Goal: Task Accomplishment & Management: Complete application form

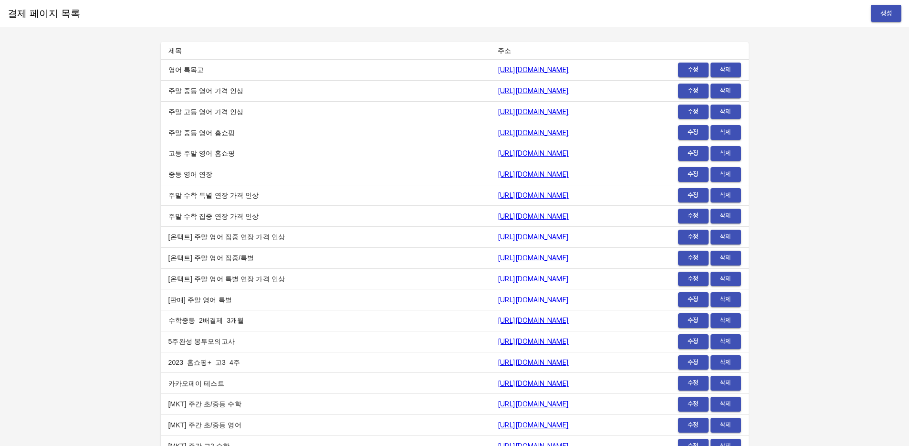
click at [889, 18] on span "생성" at bounding box center [885, 14] width 15 height 12
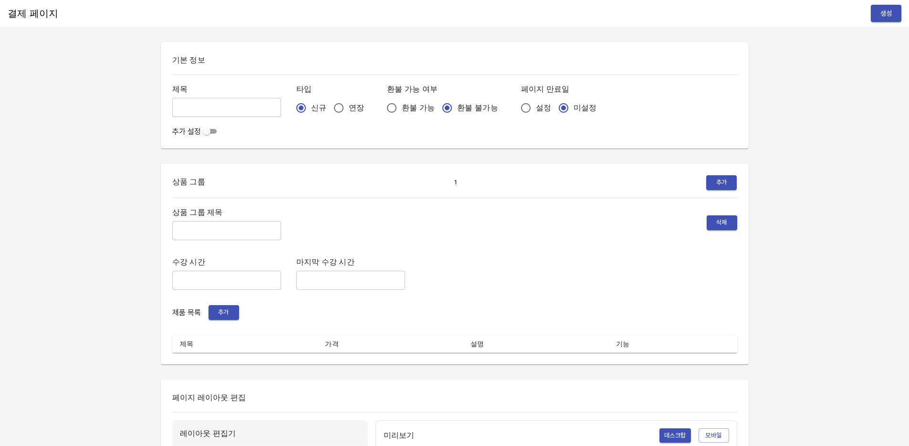
click at [164, 107] on div "기본 정보 제목 ​ 타입 신규 연장 환불 가능 여부 환불 가능 환불 불가능 페이지 만료일 설정 미설정 추가 설정" at bounding box center [455, 95] width 588 height 106
click at [199, 110] on input "text" at bounding box center [226, 107] width 109 height 19
type input "0814_원휘서"
click at [329, 105] on input "연장" at bounding box center [339, 108] width 20 height 20
radio input "true"
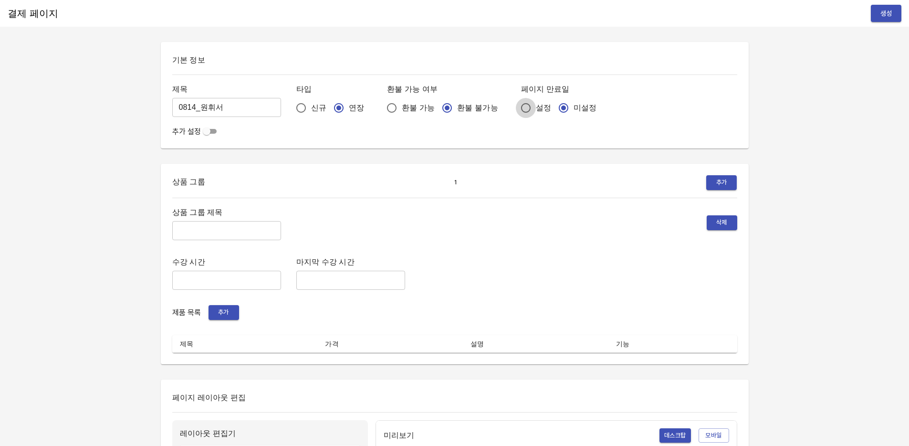
click at [516, 107] on input "설정" at bounding box center [526, 108] width 20 height 20
radio input "true"
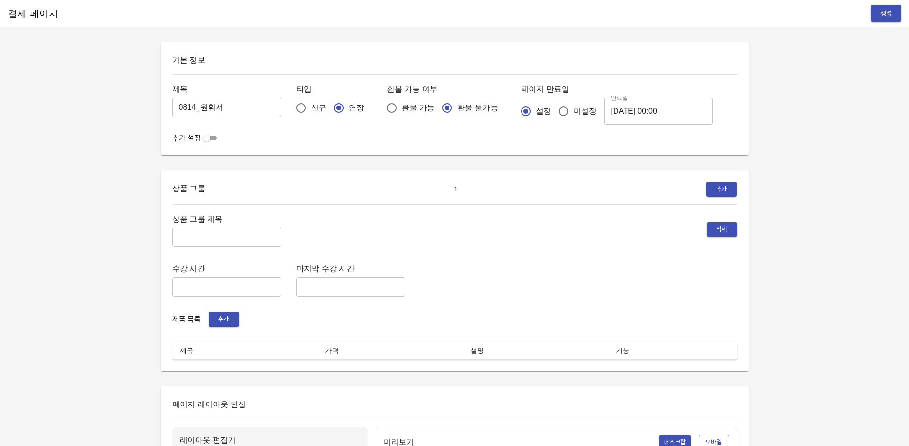
click at [612, 112] on input "2025-08-15 00:00" at bounding box center [658, 111] width 109 height 27
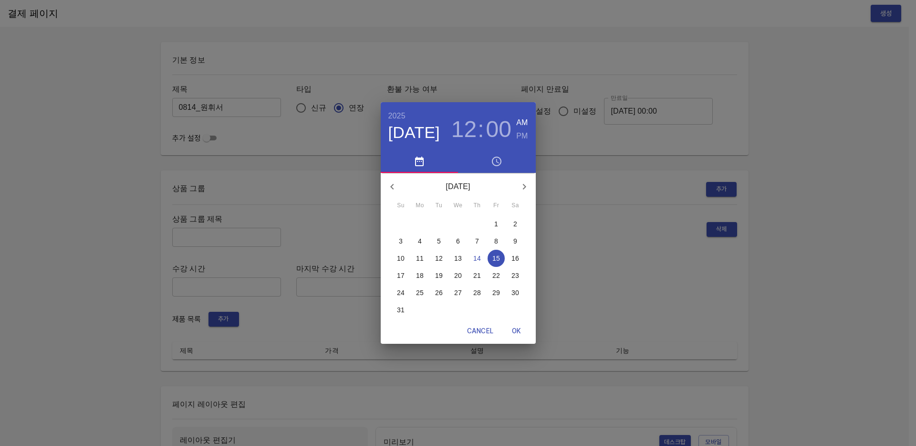
click at [480, 275] on p "21" at bounding box center [477, 275] width 8 height 10
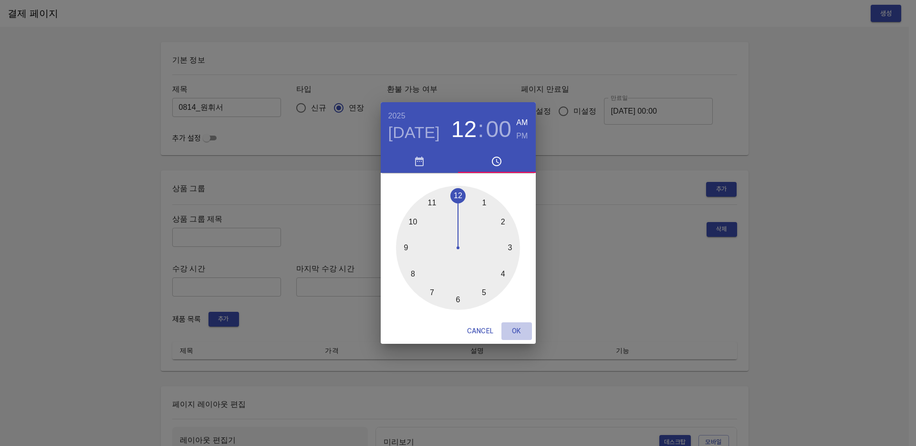
click at [513, 329] on span "OK" at bounding box center [516, 331] width 23 height 12
type input "2025-08-21 00:00"
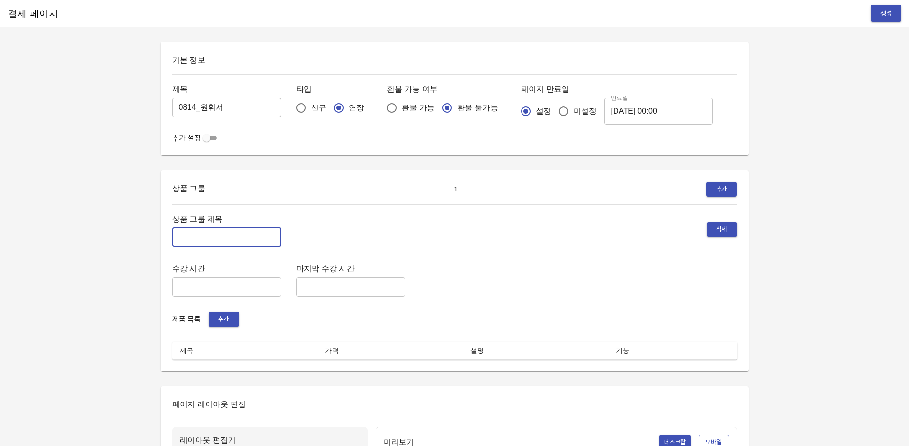
click at [227, 243] on input "text" at bounding box center [226, 237] width 109 height 19
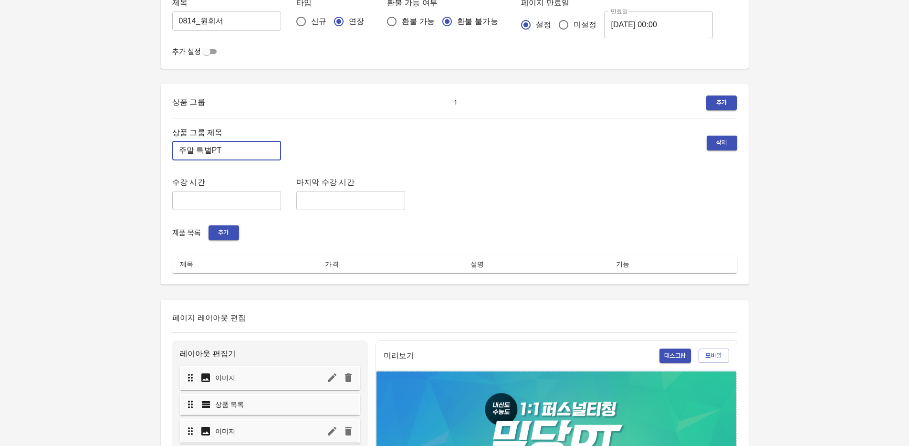
type input "주말 특별PT"
click at [283, 233] on div "제품 목록 추가" at bounding box center [454, 232] width 565 height 15
click at [221, 233] on span "추가" at bounding box center [223, 232] width 21 height 11
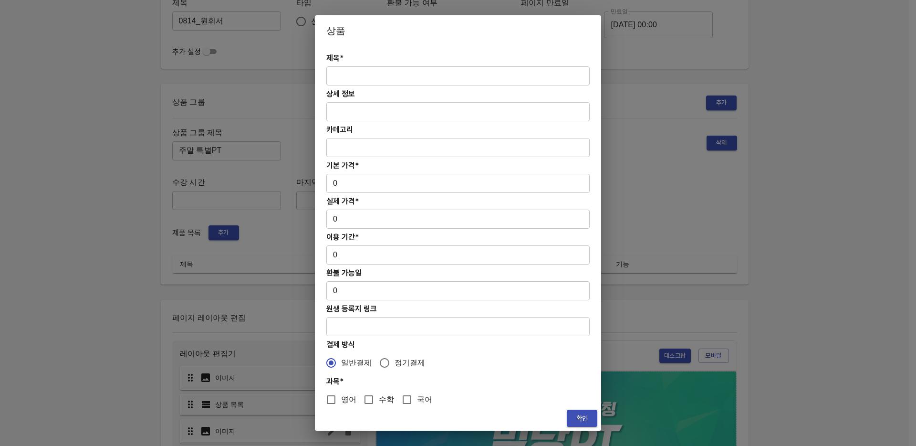
click at [346, 75] on input "text" at bounding box center [457, 75] width 263 height 19
paste input "[연장] 주말 중등 6시간 수학 4주(약 1개월) 특별PT"
type input "[연장] 주말 중등 6시간 수학 4주(약 1개월) 특별PT"
click at [350, 184] on input "0" at bounding box center [457, 183] width 263 height 19
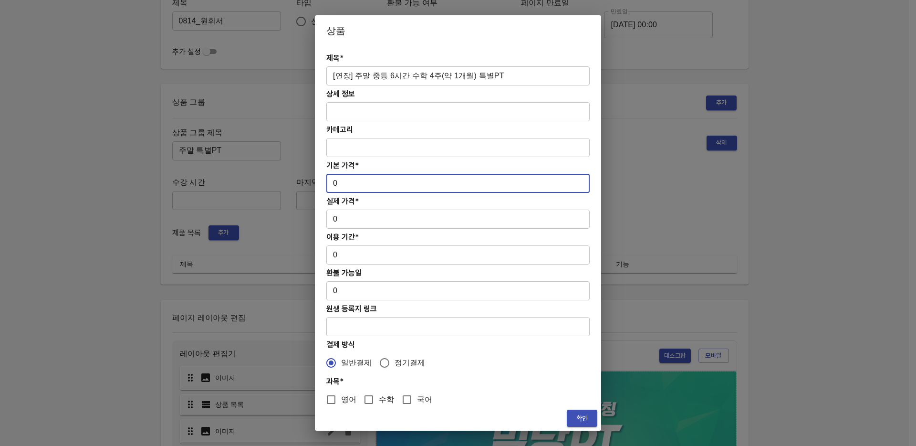
paste input "278000"
click at [337, 184] on input "0278000" at bounding box center [457, 183] width 263 height 19
type input "278000"
click at [357, 217] on input "0" at bounding box center [457, 218] width 263 height 19
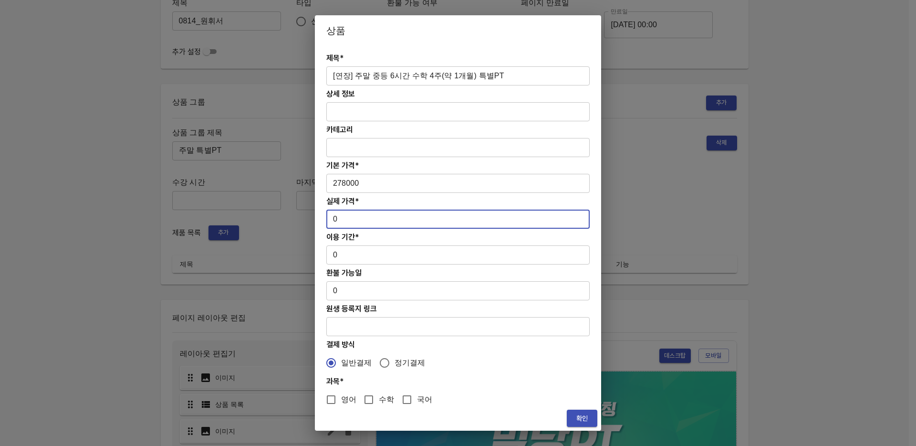
paste input "278000"
click at [337, 220] on input "0278000" at bounding box center [457, 218] width 263 height 19
type input "278000"
click at [358, 258] on input "0" at bounding box center [457, 254] width 263 height 19
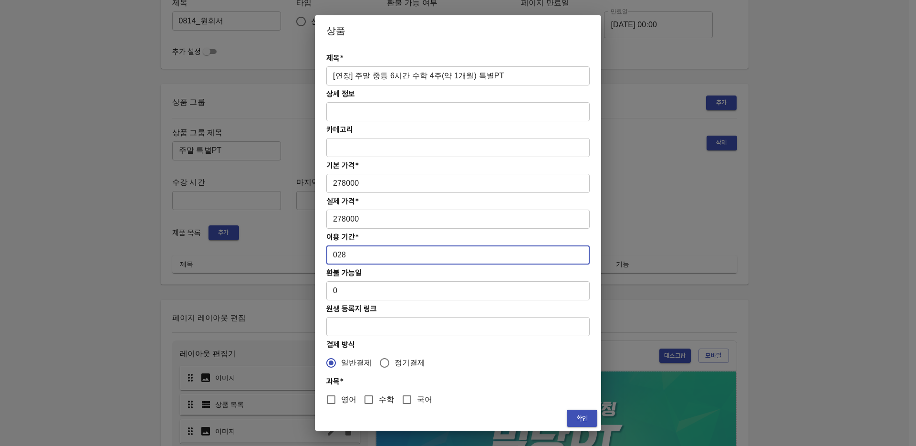
click at [337, 255] on input "028" at bounding box center [457, 254] width 263 height 19
type input "28"
click at [376, 397] on input "수학" at bounding box center [369, 399] width 20 height 20
checkbox input "true"
click at [583, 419] on span "확인" at bounding box center [581, 418] width 15 height 12
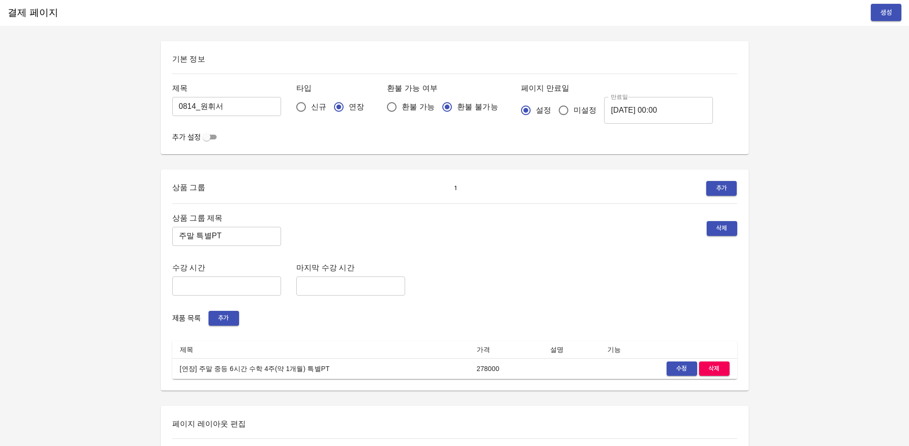
scroll to position [0, 0]
click at [887, 12] on span "생성" at bounding box center [885, 14] width 15 height 12
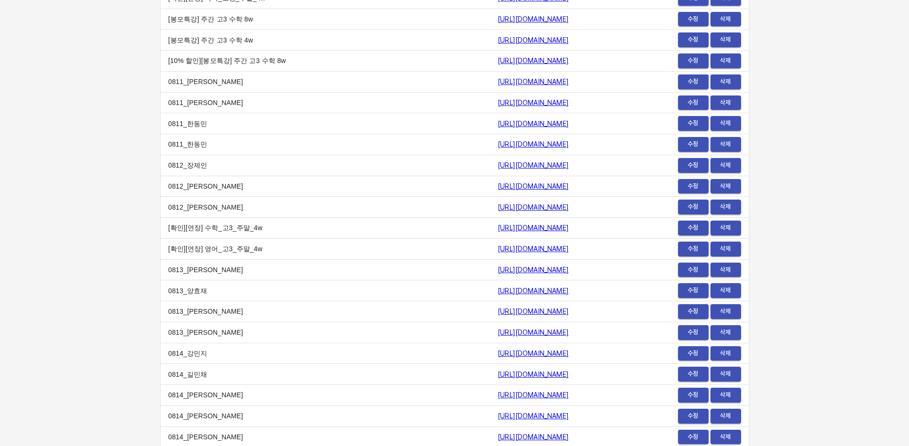
scroll to position [11384, 0]
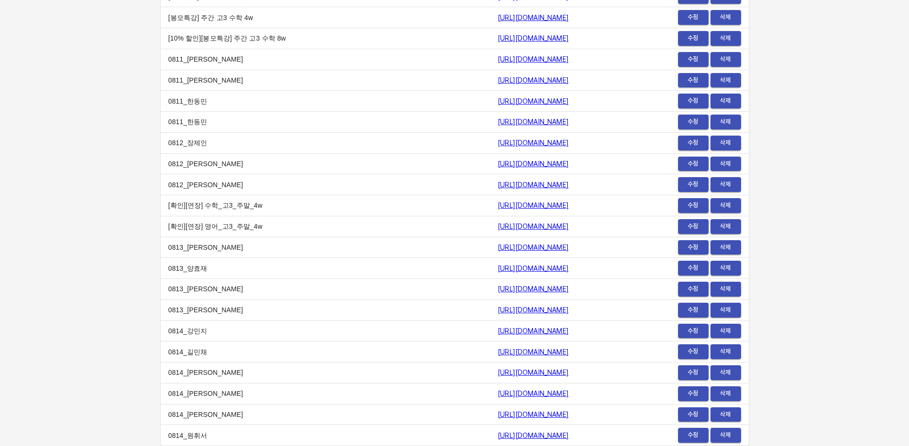
drag, startPoint x: 404, startPoint y: 435, endPoint x: 581, endPoint y: 435, distance: 177.4
click at [581, 435] on tr "0814_원휘서 https://payment.mildang.kr/4YK53rowuyxec1Wv2qUiO 수정 삭제" at bounding box center [455, 435] width 588 height 21
copy tr "0814_원휘서 https://payment.mildang.kr/4YK53rowuyxec1Wv2qUiO"
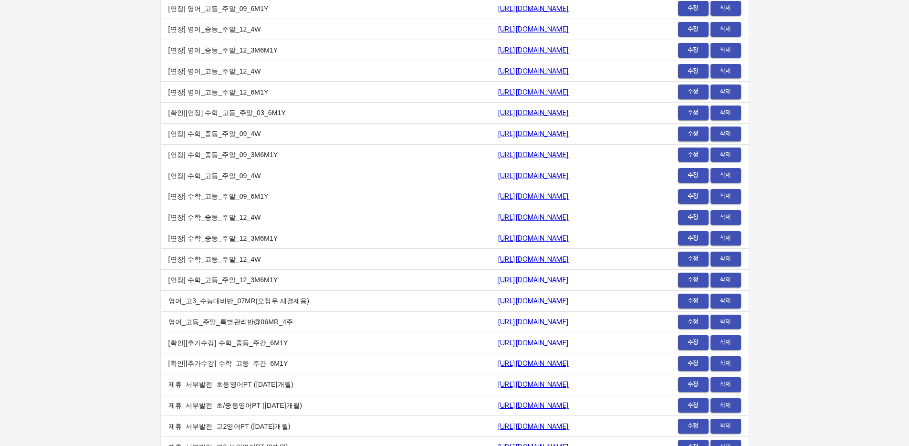
scroll to position [0, 0]
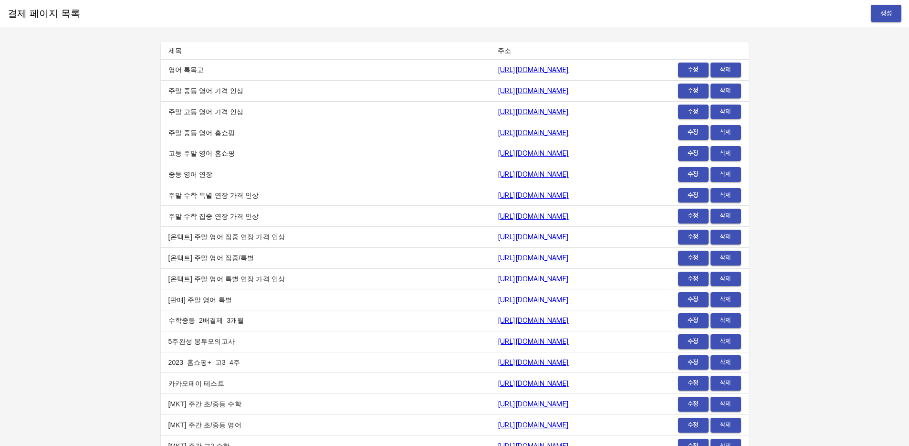
click at [892, 17] on span "생성" at bounding box center [885, 14] width 15 height 12
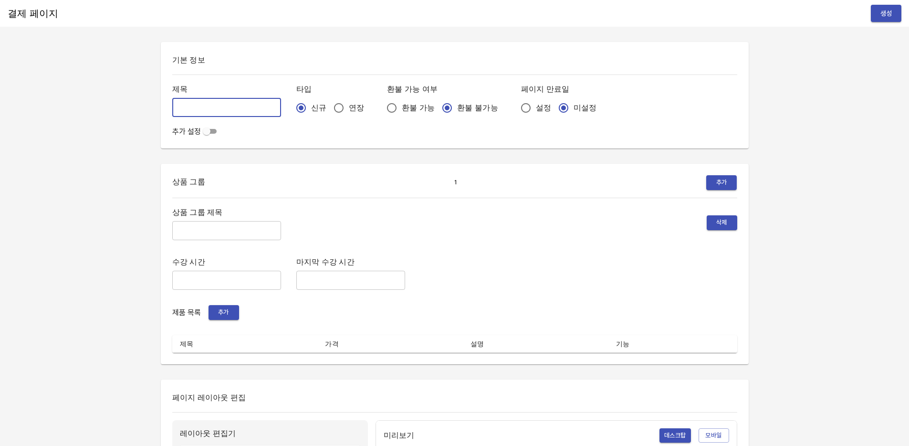
click at [190, 102] on input "text" at bounding box center [226, 107] width 109 height 19
type input "0814_김도윤"
click at [329, 104] on input "연장" at bounding box center [339, 108] width 20 height 20
radio input "true"
click at [516, 106] on input "설정" at bounding box center [526, 108] width 20 height 20
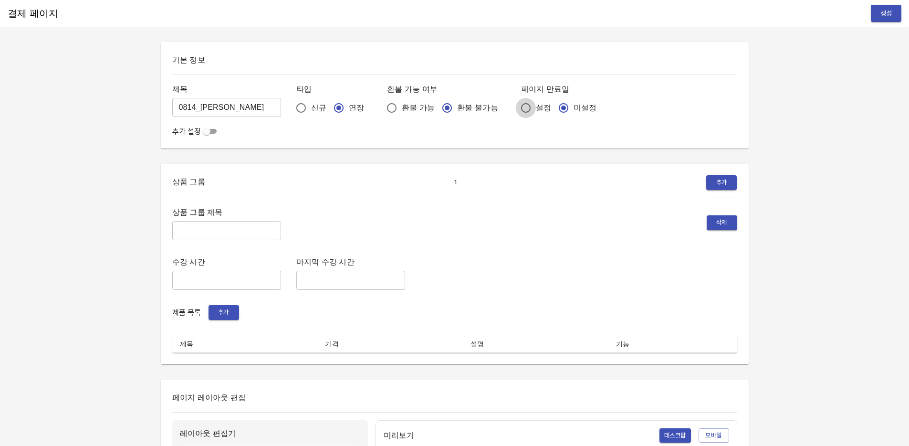
radio input "true"
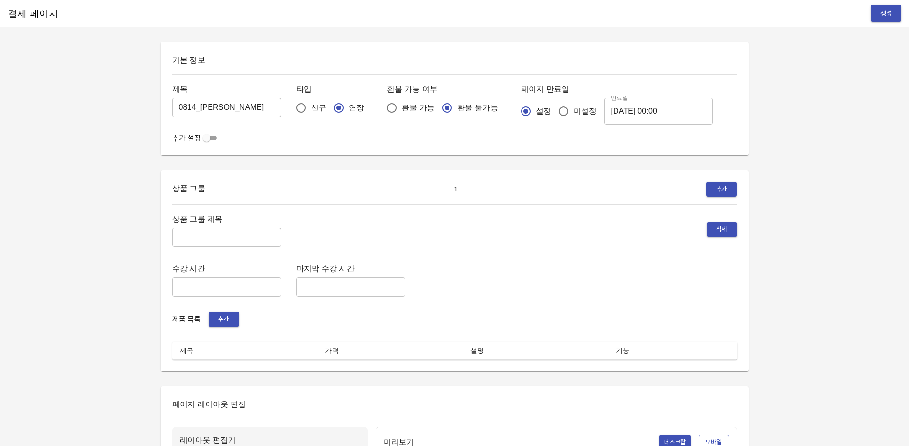
click at [604, 116] on input "2025-08-15 00:00" at bounding box center [658, 111] width 109 height 27
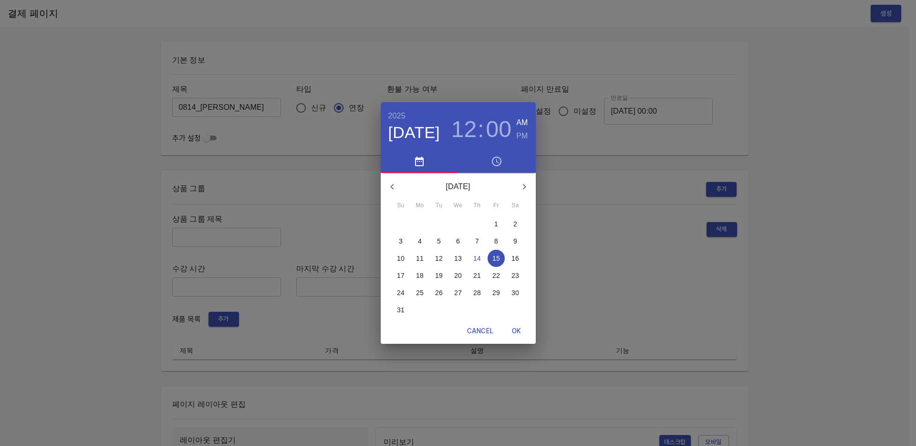
click at [475, 271] on p "21" at bounding box center [477, 275] width 8 height 10
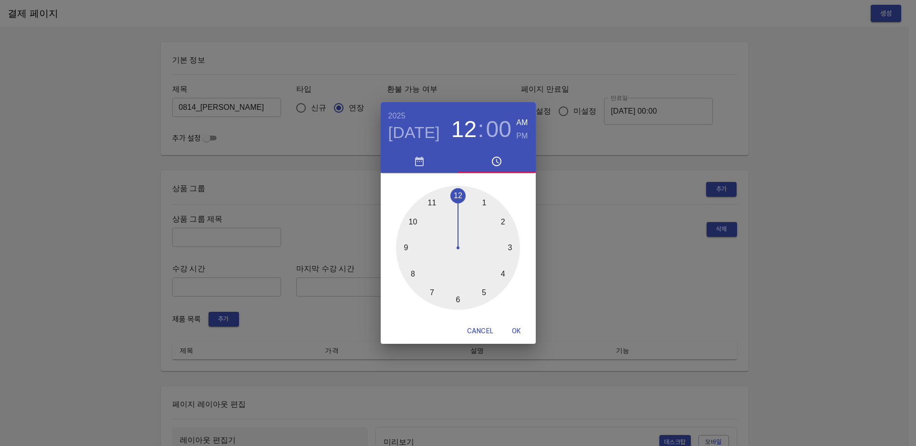
click at [514, 326] on span "OK" at bounding box center [516, 331] width 23 height 12
type input "2025-08-21 00:00"
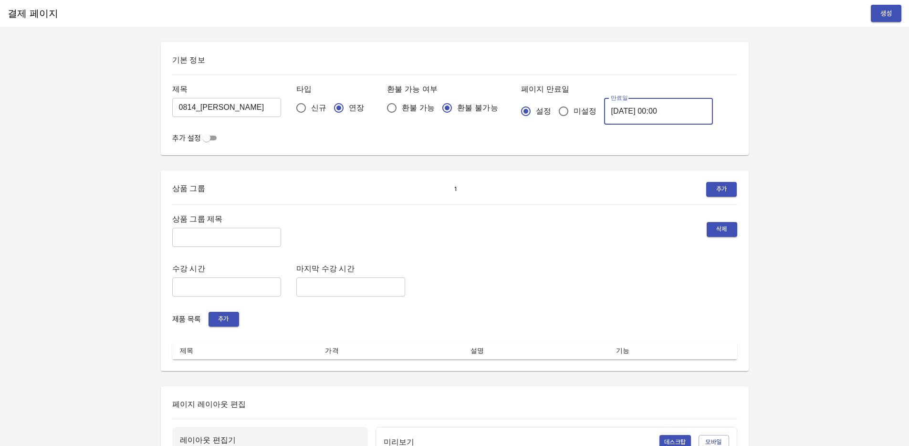
click at [223, 241] on input "text" at bounding box center [226, 237] width 109 height 19
type input "주간 집중관리"
click at [232, 319] on span "추가" at bounding box center [223, 318] width 21 height 11
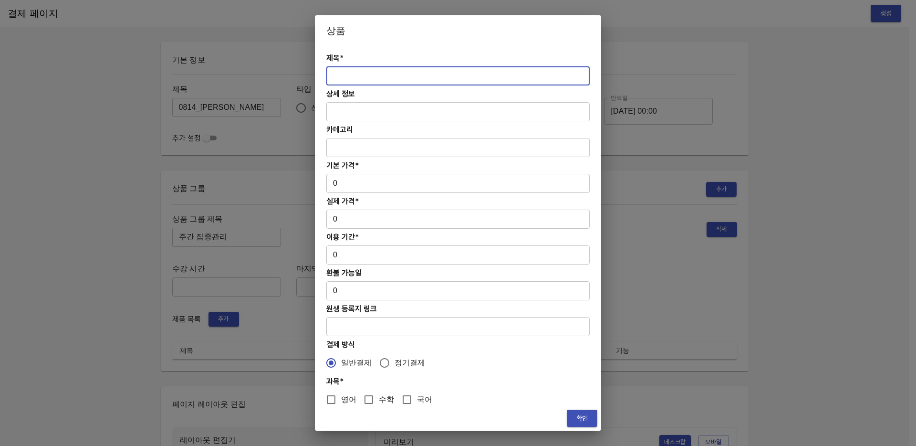
click at [365, 75] on input "text" at bounding box center [457, 75] width 263 height 19
paste input "[연장] 중등 주간 집중관리 영어 4주(약 1개월) 프로그램"
type input "[연장] 중등 주간 집중관리 영어 4주(약 1개월) 프로그램"
click at [365, 184] on input "0" at bounding box center [457, 183] width 263 height 19
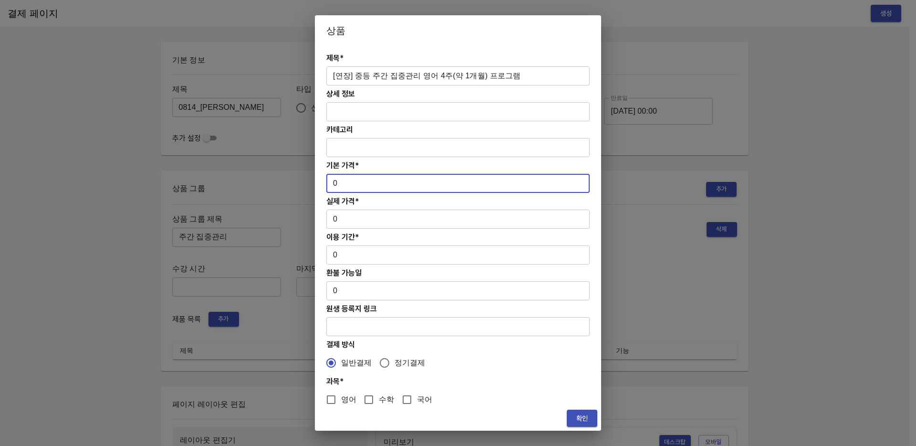
paste input "278000"
click at [339, 182] on input "0278000" at bounding box center [457, 183] width 263 height 19
type input "278000"
click at [358, 217] on input "0" at bounding box center [457, 218] width 263 height 19
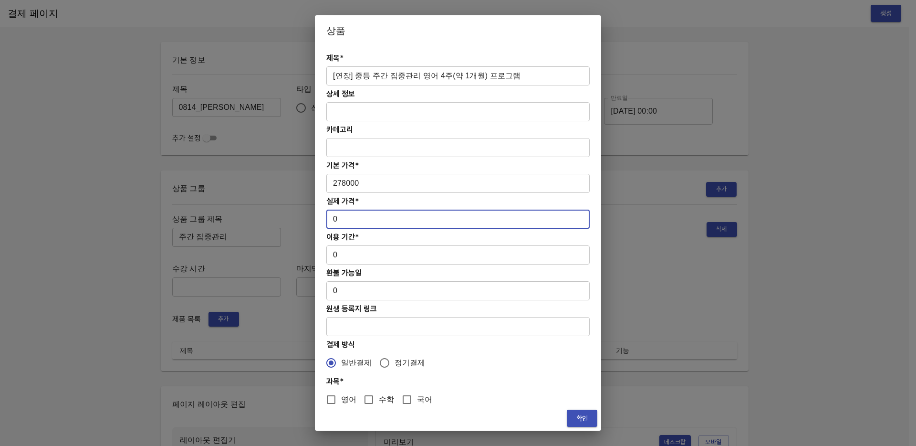
paste input "278000"
click at [339, 219] on input "0278000" at bounding box center [457, 218] width 263 height 19
type input "278000"
click at [379, 255] on input "0" at bounding box center [457, 254] width 263 height 19
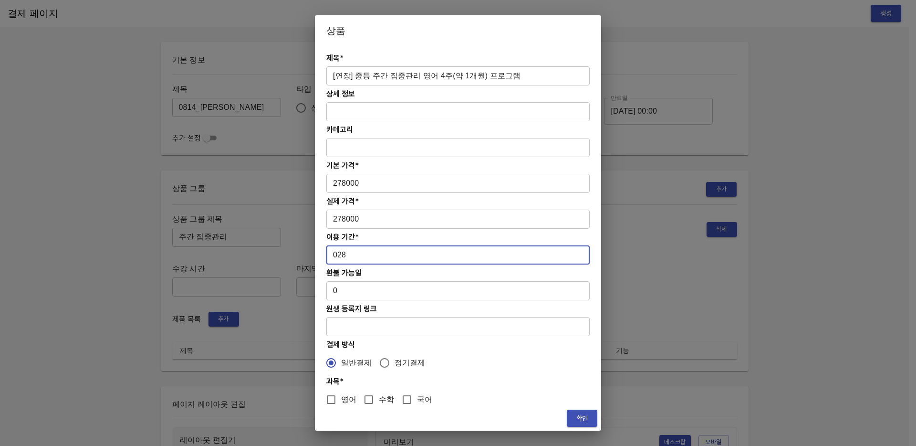
click at [341, 252] on input "028" at bounding box center [457, 254] width 263 height 19
click at [338, 254] on input "028" at bounding box center [457, 254] width 263 height 19
type input "28"
click at [342, 400] on span "영어" at bounding box center [348, 399] width 15 height 11
click at [341, 400] on input "영어" at bounding box center [331, 399] width 20 height 20
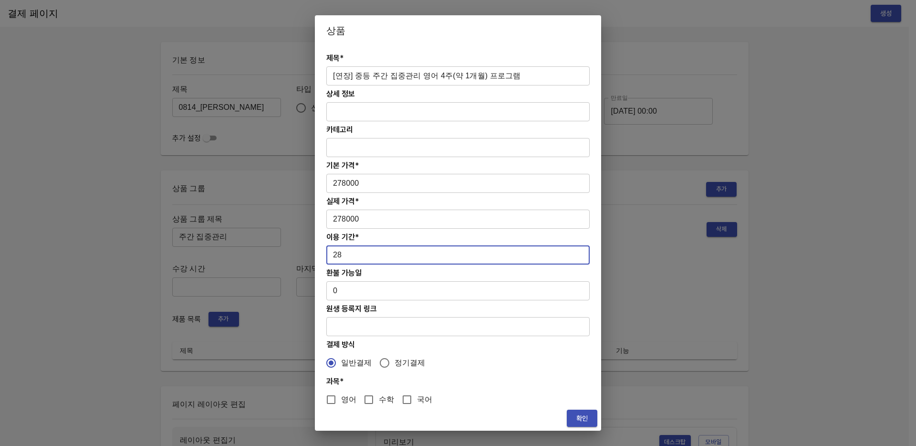
checkbox input "true"
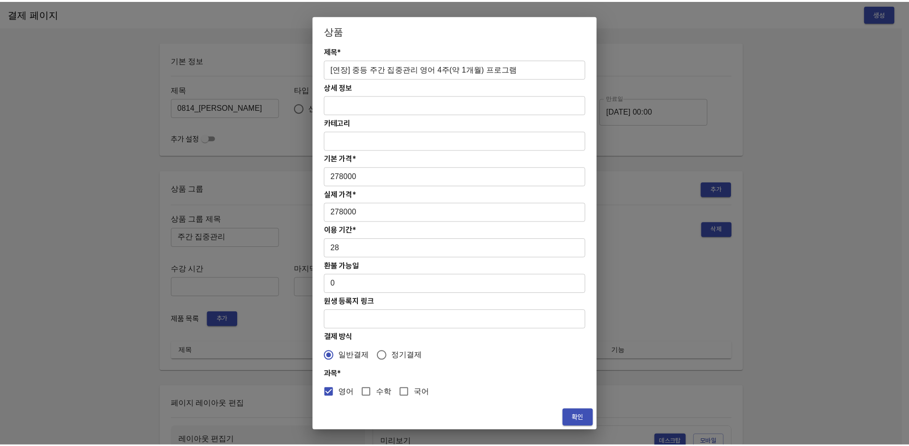
scroll to position [8, 0]
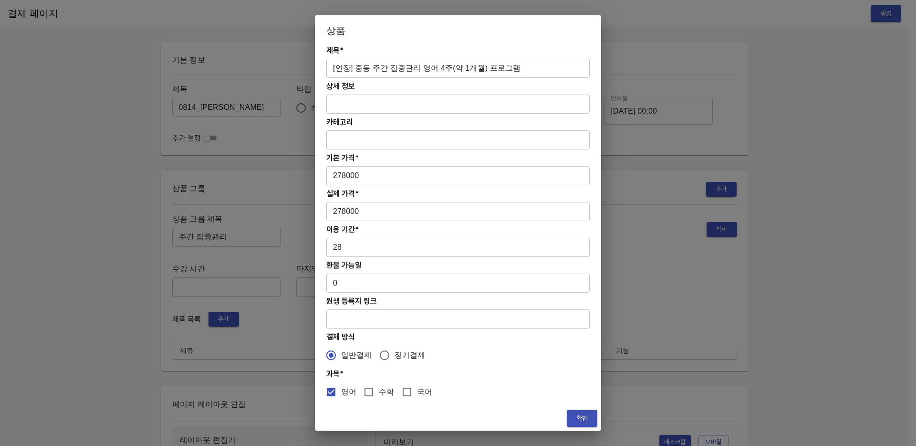
click at [581, 415] on span "확인" at bounding box center [581, 418] width 15 height 12
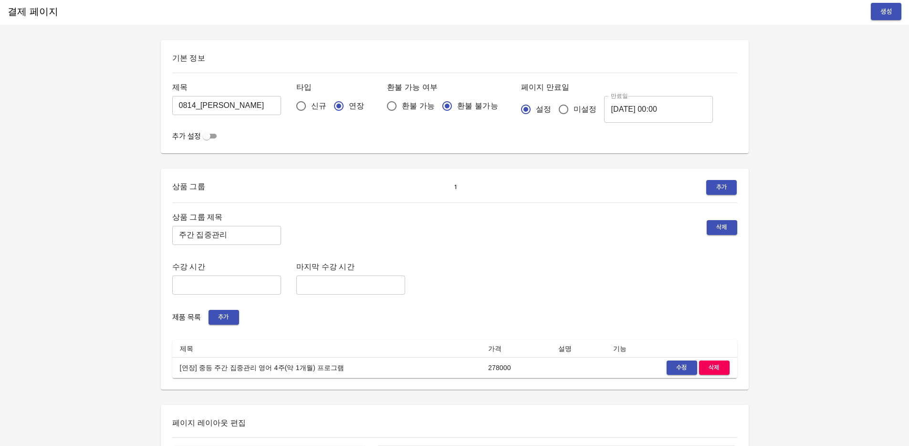
scroll to position [0, 0]
click at [891, 14] on span "생성" at bounding box center [885, 14] width 15 height 12
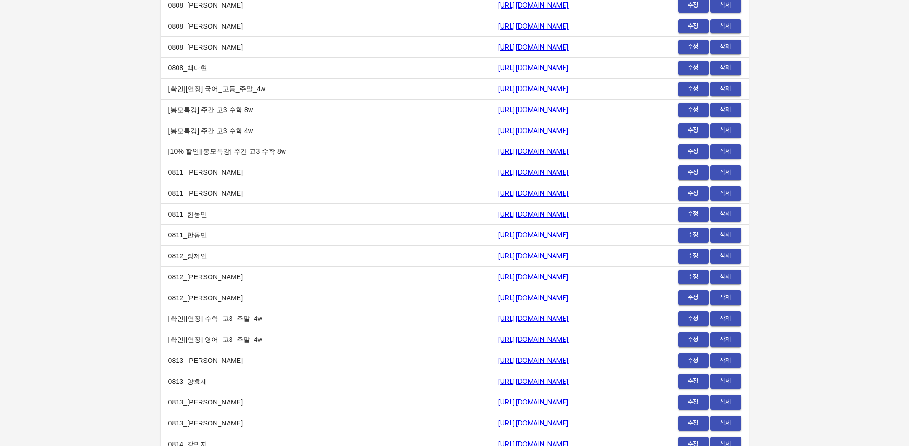
scroll to position [11405, 0]
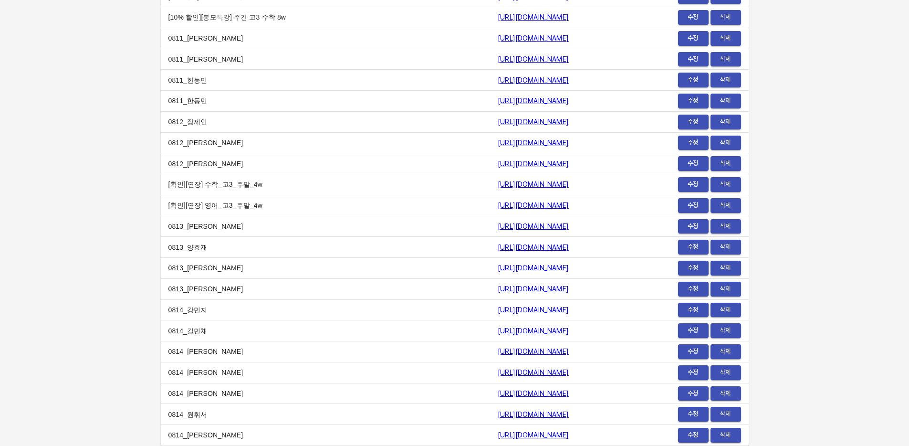
click at [519, 436] on link "[URL][DOMAIN_NAME]" at bounding box center [533, 435] width 71 height 8
drag, startPoint x: 554, startPoint y: 434, endPoint x: 376, endPoint y: 436, distance: 177.9
click at [490, 436] on td "[URL][DOMAIN_NAME]" at bounding box center [559, 435] width 138 height 21
copy link "[URL][DOMAIN_NAME]"
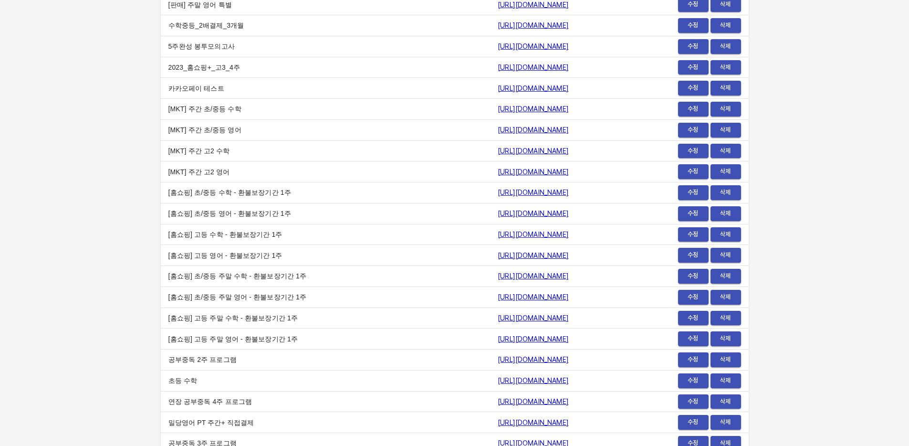
scroll to position [0, 0]
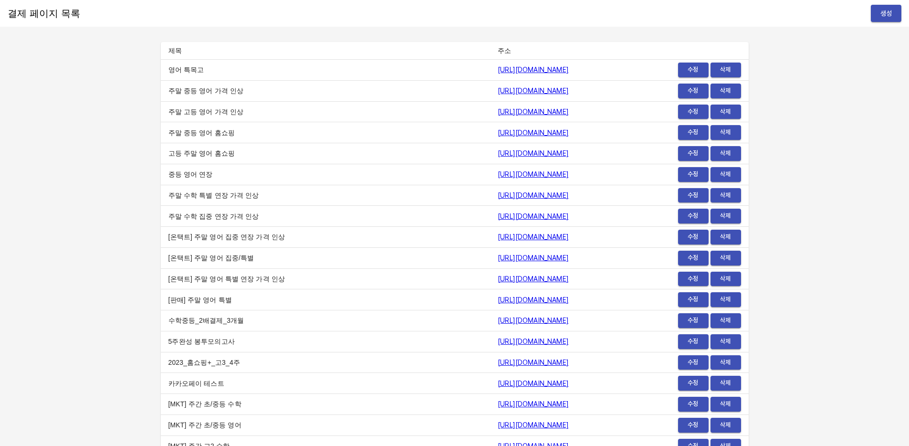
click at [881, 12] on span "생성" at bounding box center [885, 14] width 15 height 12
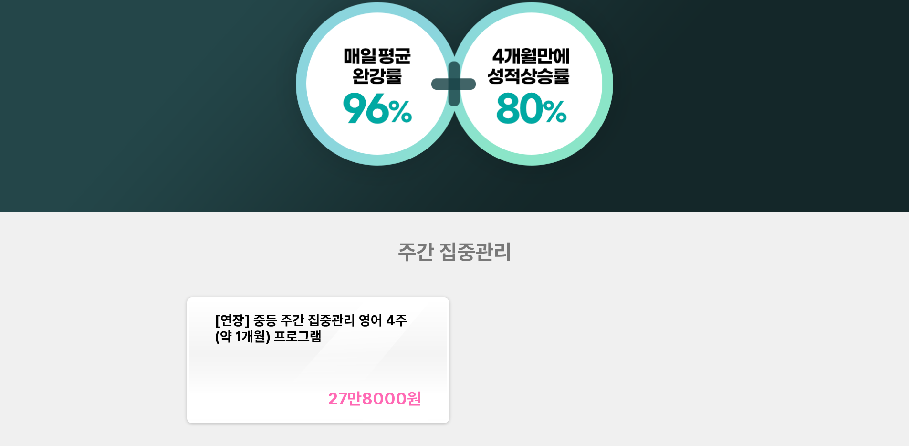
scroll to position [1066, 0]
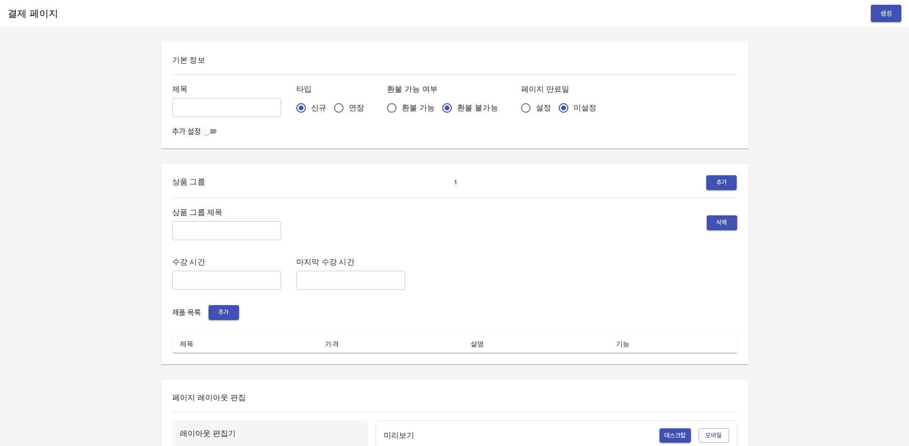
click at [229, 111] on input "text" at bounding box center [226, 107] width 109 height 19
type input "0814_[PERSON_NAME]"
click at [329, 106] on input "연장" at bounding box center [339, 108] width 20 height 20
radio input "true"
click at [536, 111] on span "설정" at bounding box center [543, 107] width 15 height 11
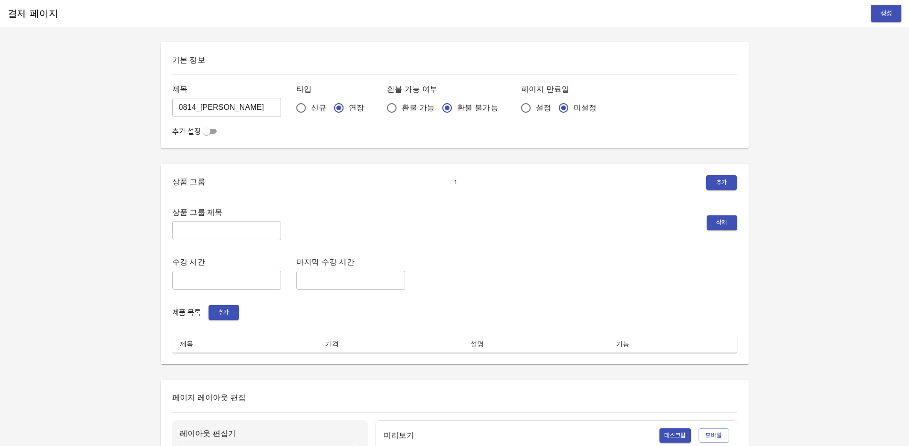
click at [516, 111] on input "설정" at bounding box center [526, 108] width 20 height 20
radio input "true"
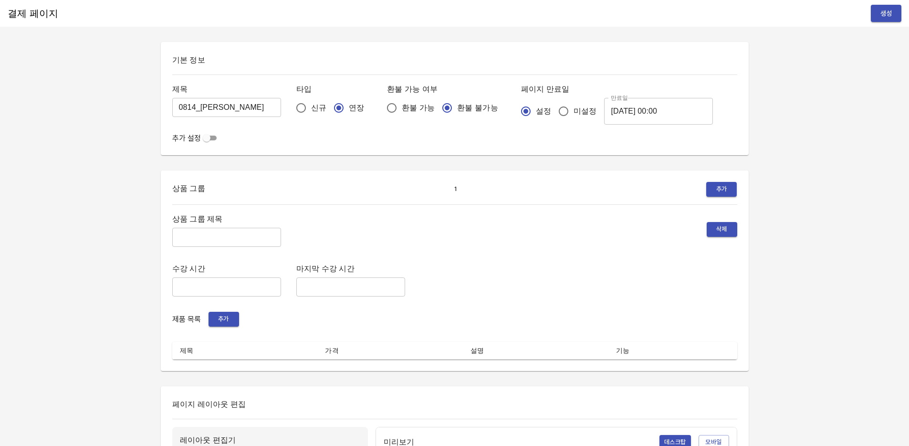
click at [620, 112] on input "[DATE] 00:00" at bounding box center [658, 111] width 109 height 27
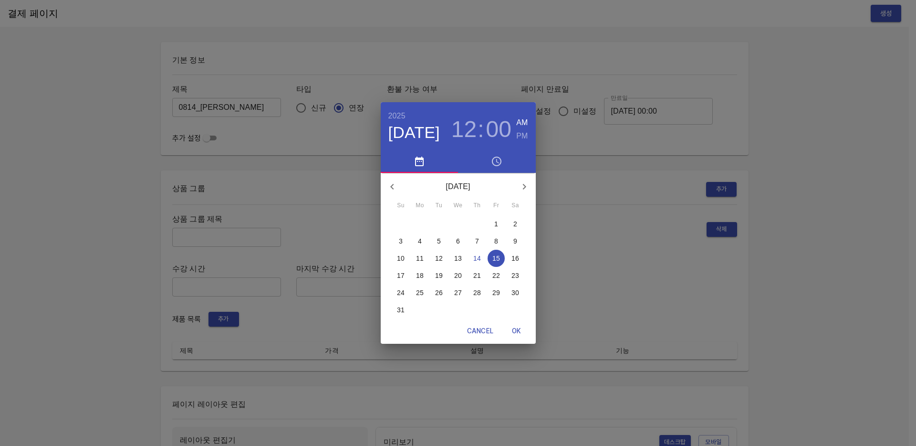
click at [478, 272] on p "21" at bounding box center [477, 275] width 8 height 10
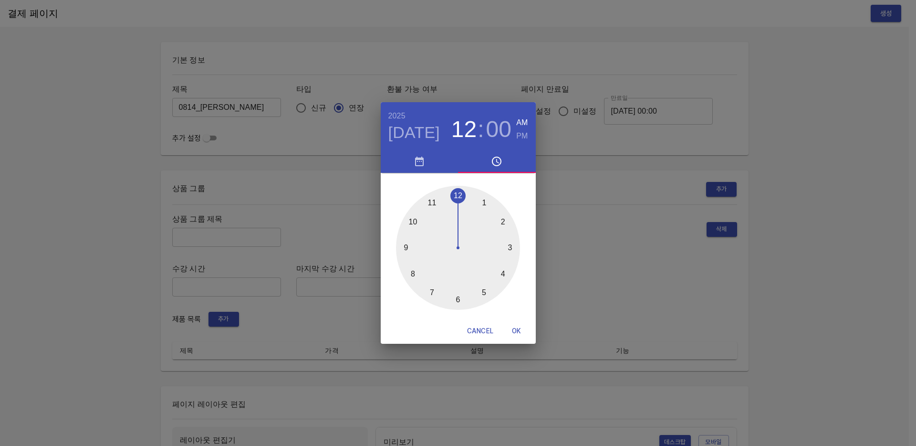
click at [518, 327] on span "OK" at bounding box center [516, 331] width 23 height 12
type input "[DATE] 00:00"
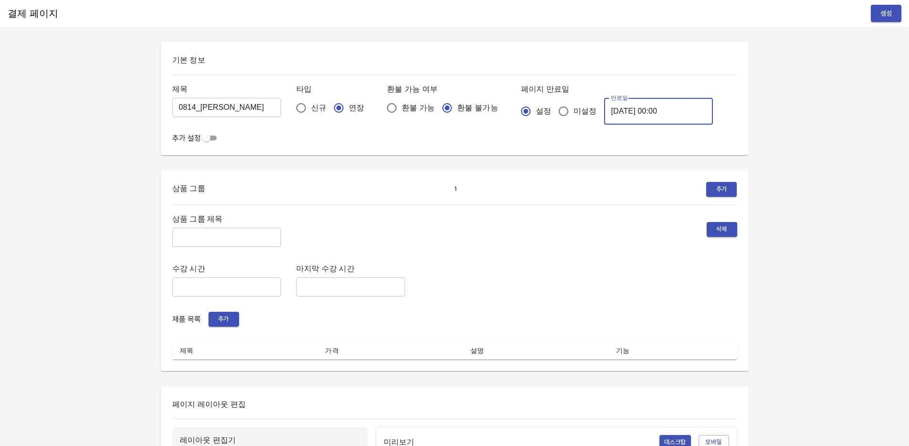
click at [227, 236] on input "text" at bounding box center [226, 237] width 109 height 19
type input "주말 특별PT"
click at [226, 318] on span "추가" at bounding box center [223, 318] width 21 height 11
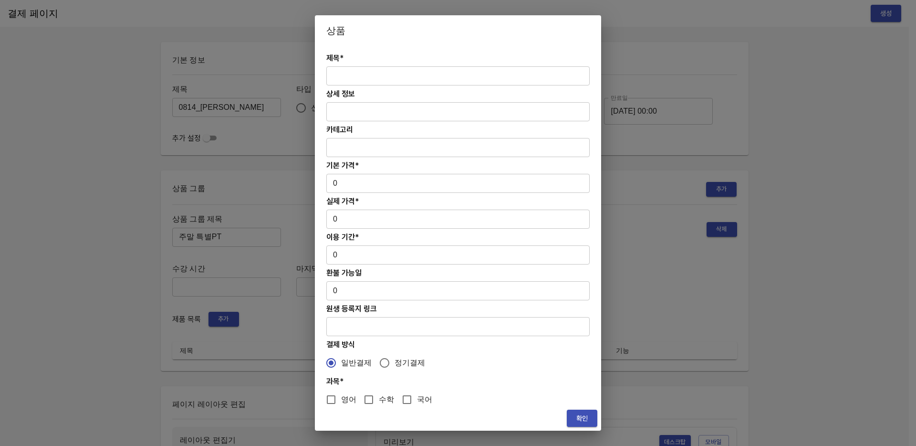
click at [356, 70] on input "text" at bounding box center [457, 75] width 263 height 19
paste input "[연장] 주말 중등 6시간 수학 4주(약 1개월) 특별PT"
type input "[연장] 주말 중등 6시간 수학 4주(약 1개월) 특별PT"
click at [350, 182] on input "0" at bounding box center [457, 183] width 263 height 19
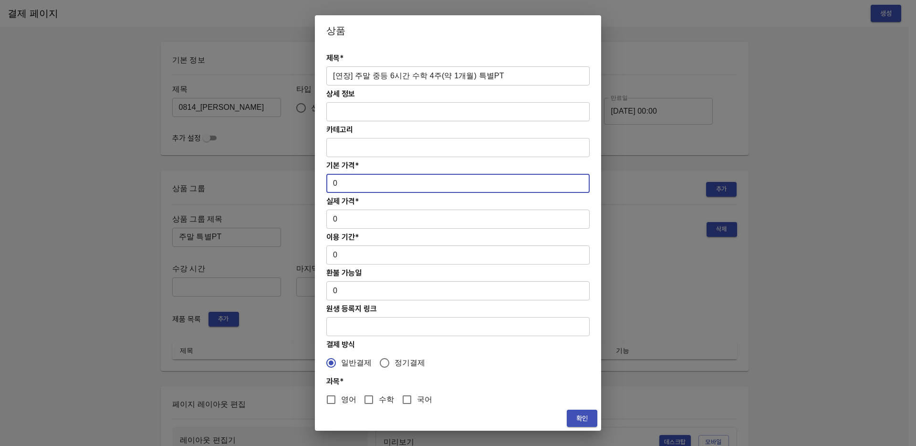
paste input "278000"
click at [337, 183] on input "0278000" at bounding box center [457, 183] width 263 height 19
type input "278000"
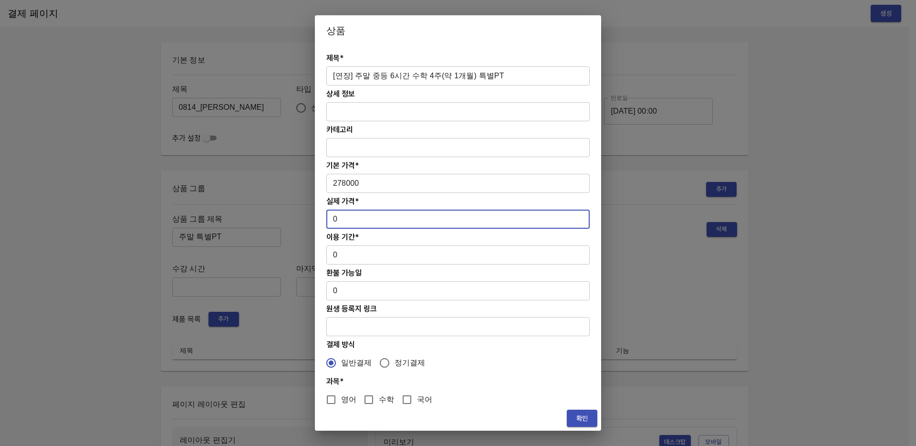
click at [348, 222] on input "0" at bounding box center [457, 218] width 263 height 19
paste input "278000"
click at [338, 219] on input "0278000" at bounding box center [457, 218] width 263 height 19
type input "278000"
click at [366, 257] on input "0" at bounding box center [457, 254] width 263 height 19
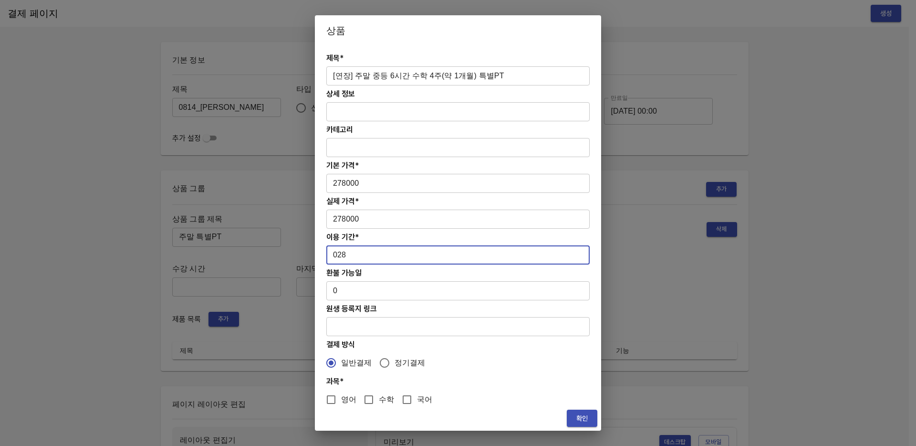
click at [339, 255] on input "028" at bounding box center [457, 254] width 263 height 19
type input "28"
click at [370, 397] on input "수학" at bounding box center [369, 399] width 20 height 20
checkbox input "true"
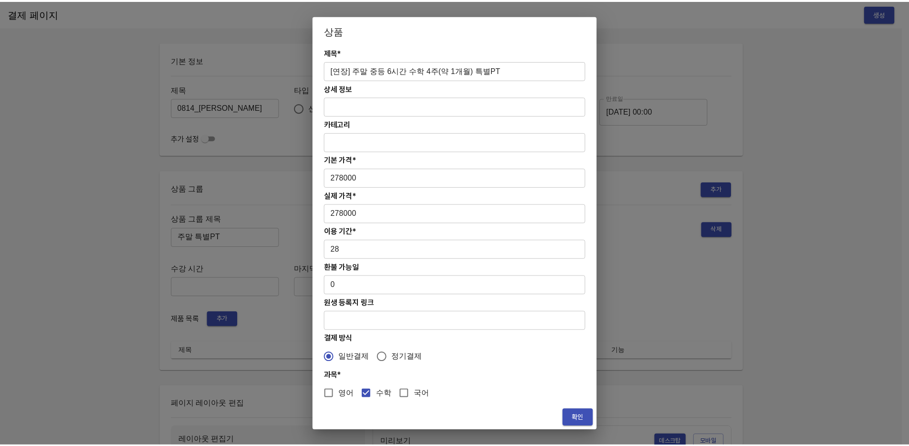
scroll to position [8, 0]
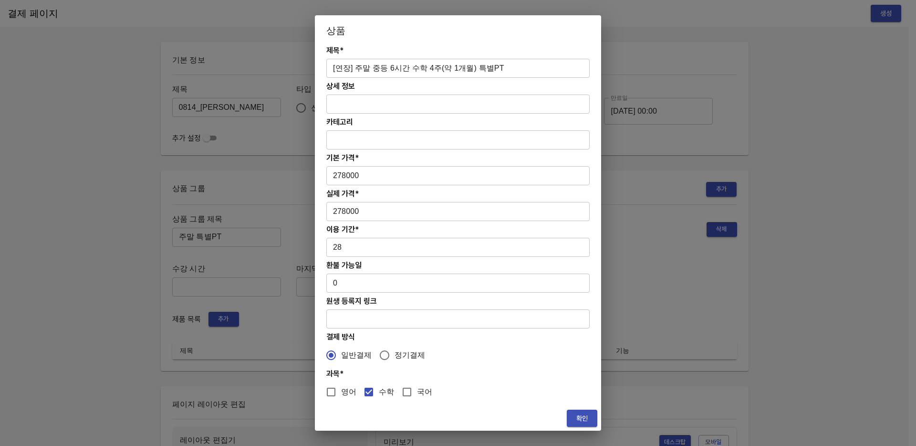
click at [580, 415] on span "확인" at bounding box center [581, 418] width 15 height 12
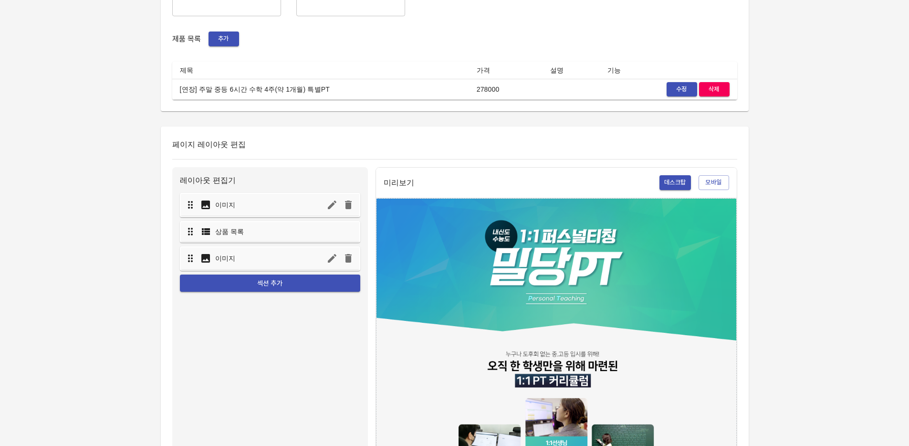
scroll to position [0, 0]
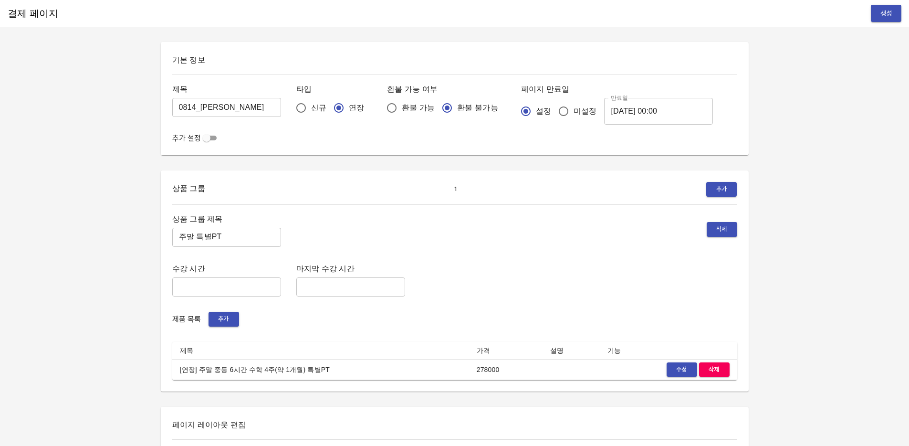
click at [892, 12] on span "생성" at bounding box center [885, 14] width 15 height 12
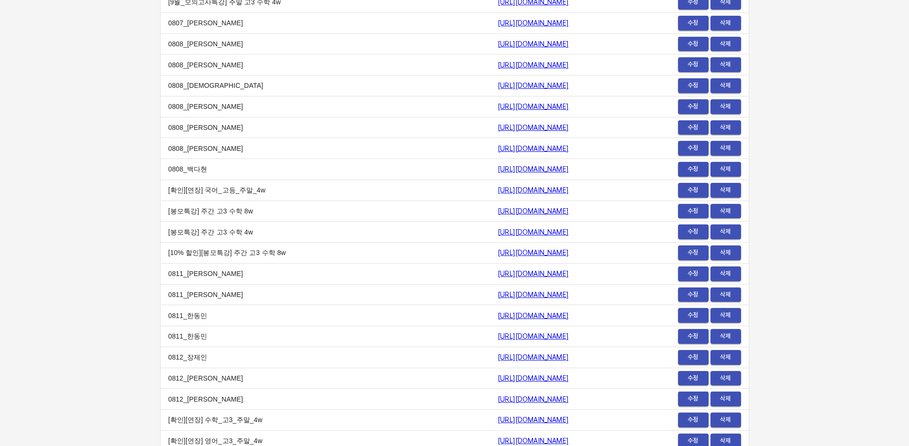
scroll to position [11426, 0]
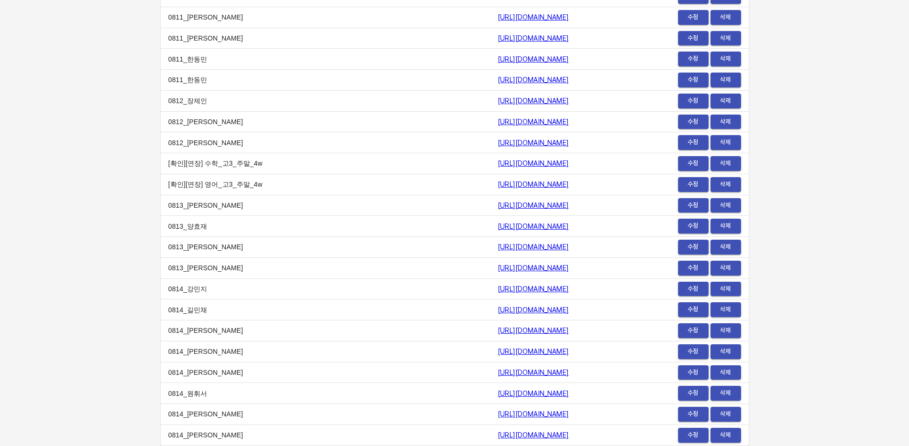
click at [498, 433] on link "https://payment.mildang.kr/-YkxgDwKkFD2U7IL1oI_3" at bounding box center [533, 435] width 71 height 8
drag, startPoint x: 546, startPoint y: 433, endPoint x: 375, endPoint y: 435, distance: 170.8
click at [490, 435] on td "https://payment.mildang.kr/-YkxgDwKkFD2U7IL1oI_3" at bounding box center [559, 434] width 138 height 21
copy link "https://payment.mildang.kr/-YkxgDwKkFD2U7IL1oI_3"
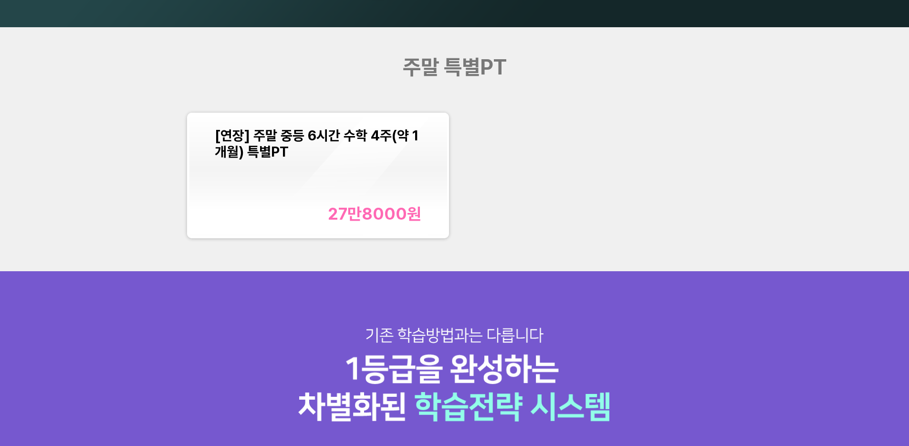
scroll to position [1182, 0]
